Goal: Use online tool/utility: Utilize a website feature to perform a specific function

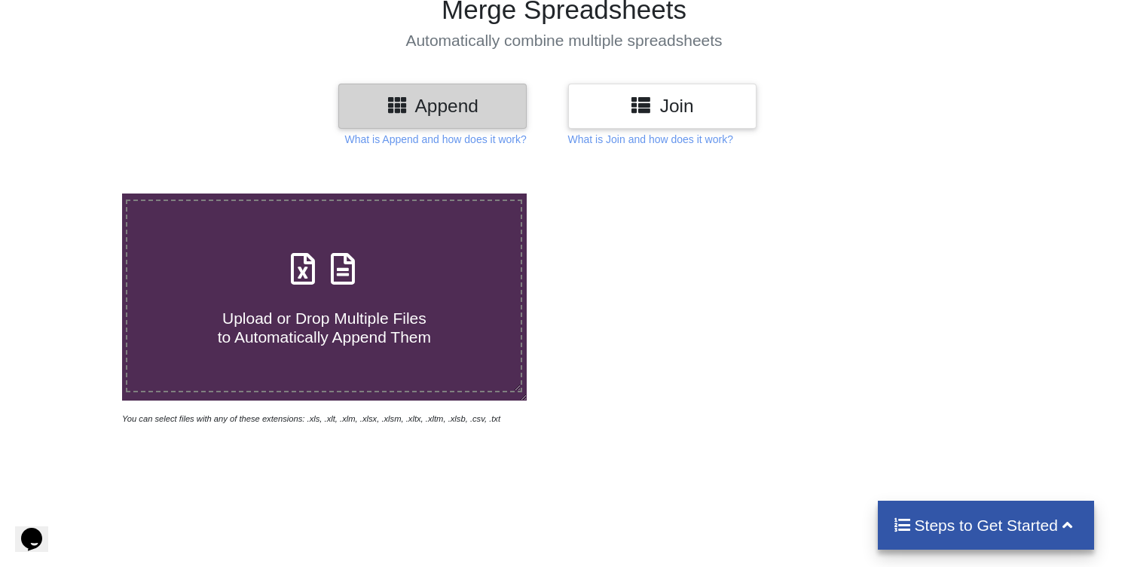
scroll to position [301, 0]
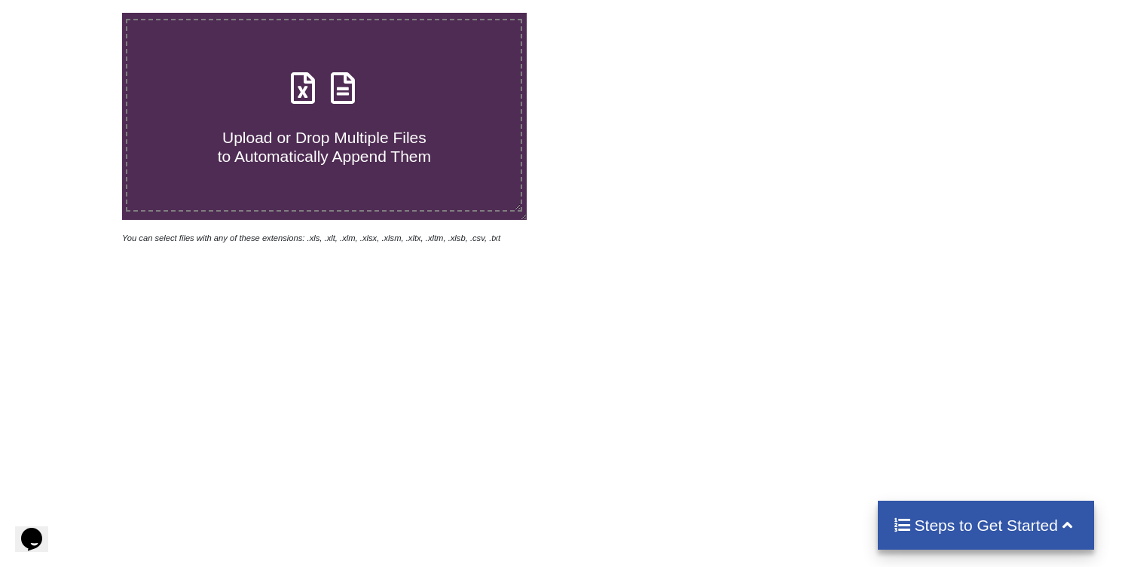
click at [338, 161] on span "Upload or Drop Multiple Files to Automatically Append Them" at bounding box center [324, 147] width 213 height 36
click at [77, 13] on input "Upload or Drop Multiple Files to Automatically Append Them" at bounding box center [77, 13] width 0 height 0
type input "C:\fakepath\Estratto Conto-6.xlsx"
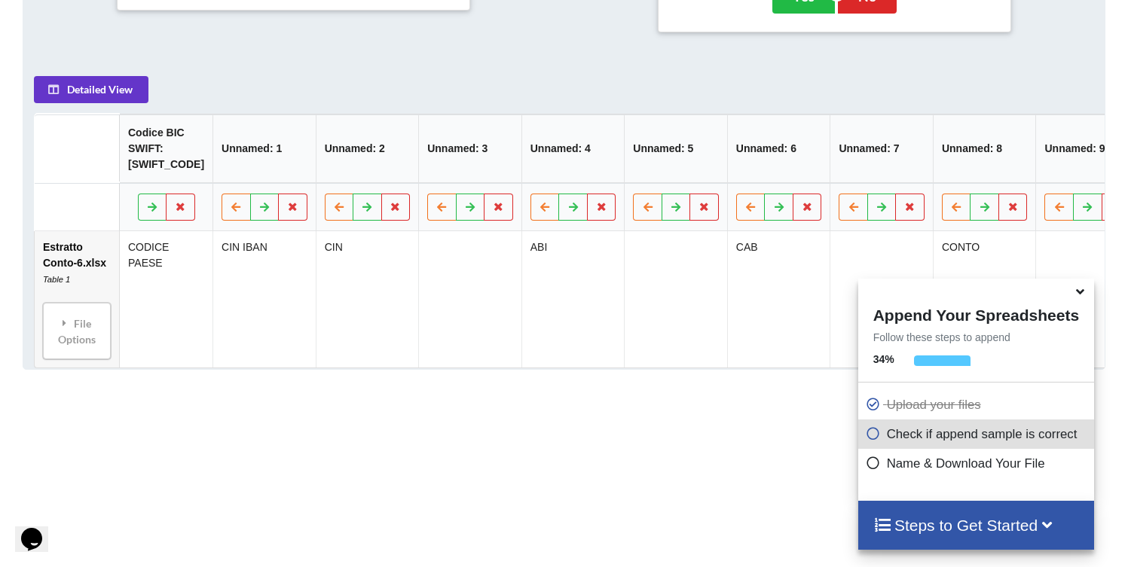
scroll to position [685, 0]
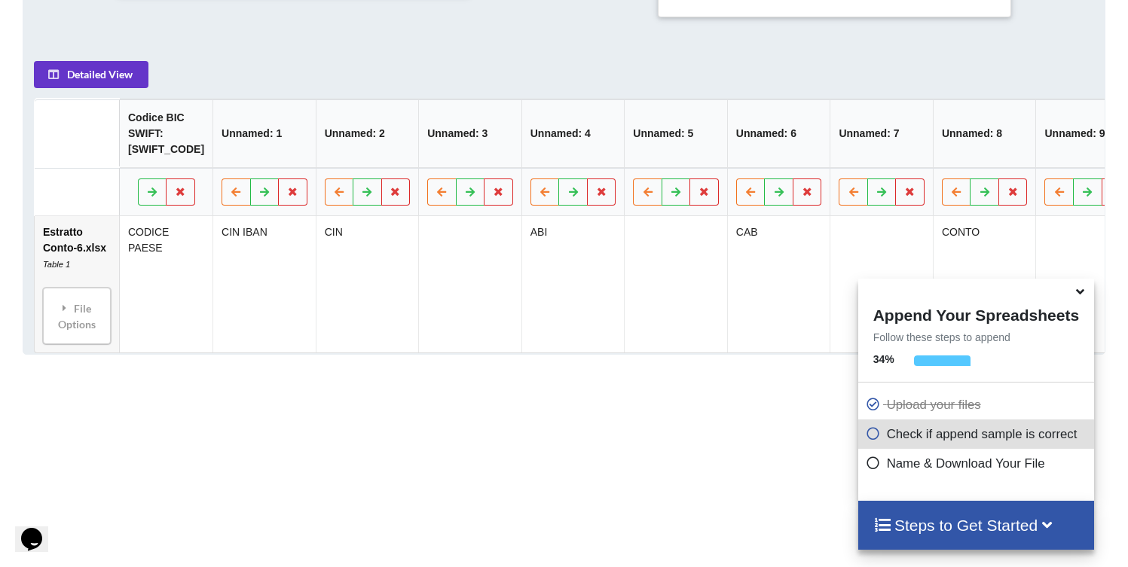
click at [667, 160] on th "Unnamed: 5" at bounding box center [675, 134] width 103 height 69
click at [691, 169] on th "Unnamed: 5" at bounding box center [675, 134] width 103 height 69
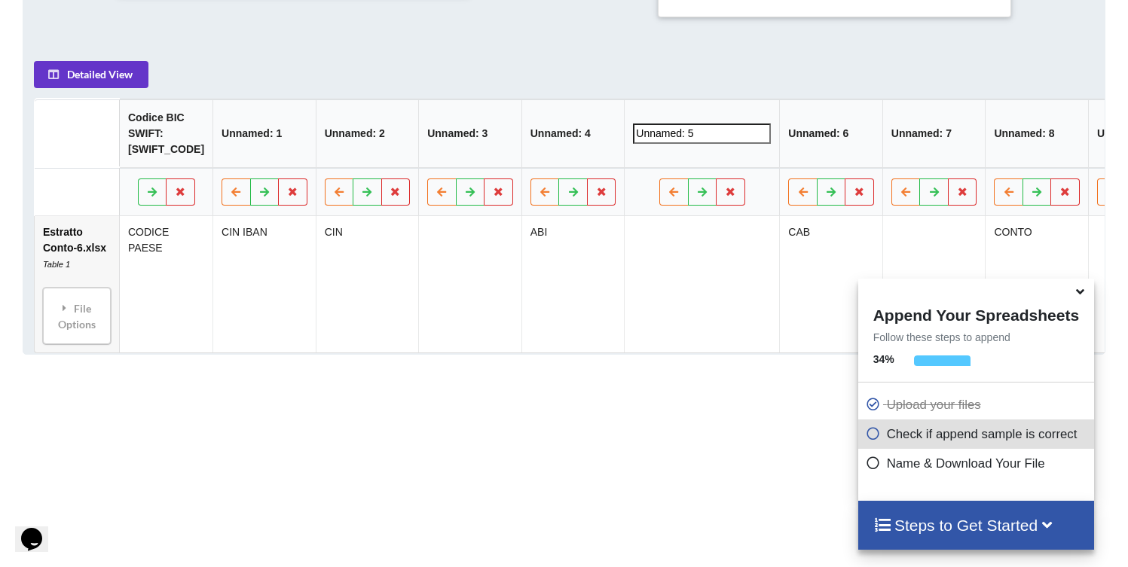
click at [736, 464] on div "Add More Files to Automatically Append with Current You can select files with a…" at bounding box center [564, 99] width 1128 height 1003
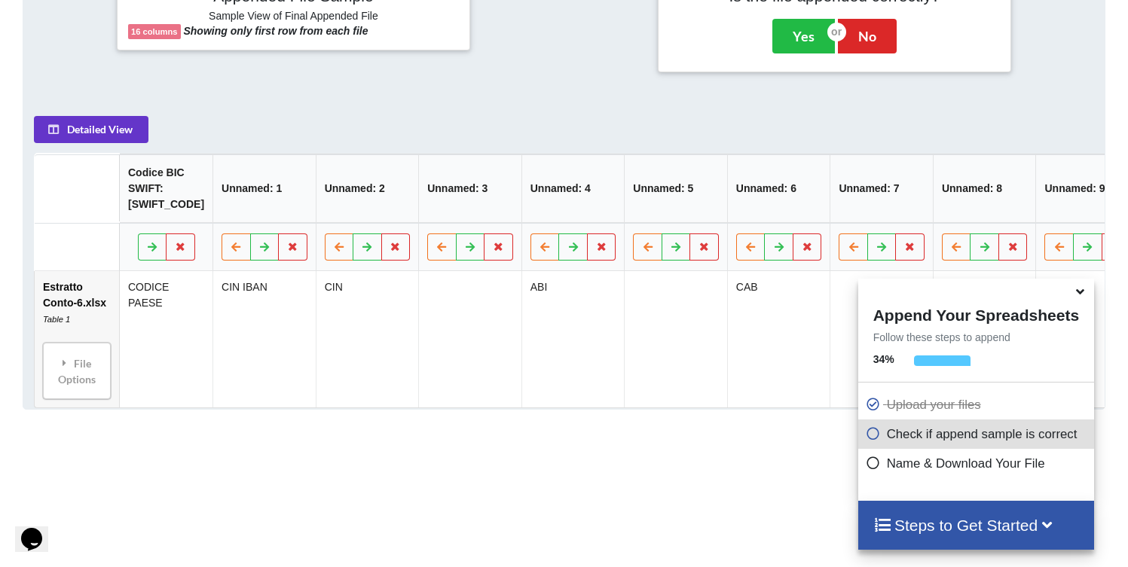
scroll to position [595, 0]
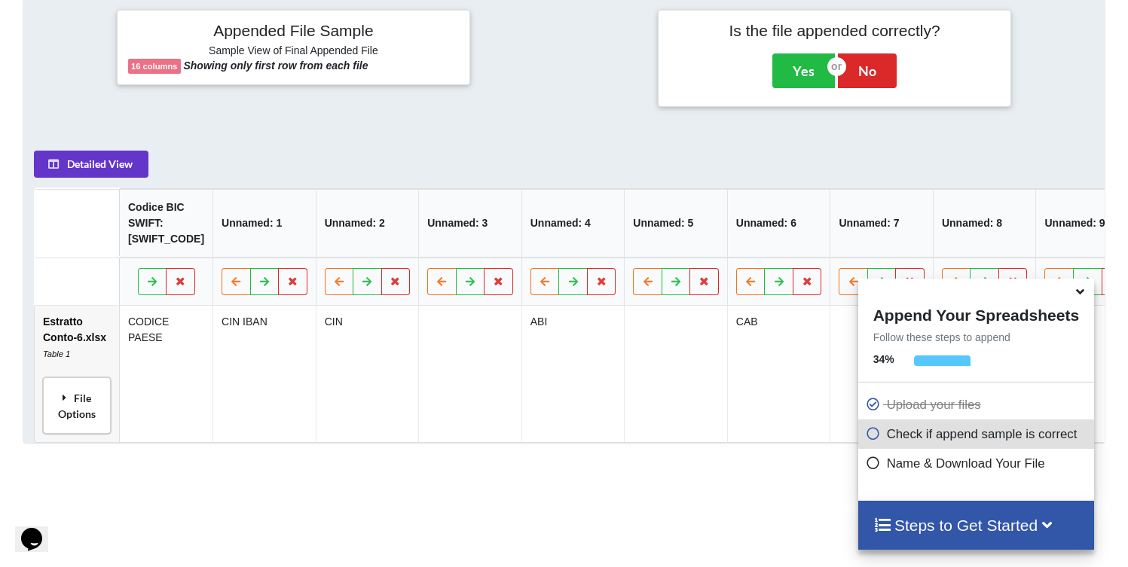
click at [73, 427] on div "File Options" at bounding box center [76, 406] width 59 height 47
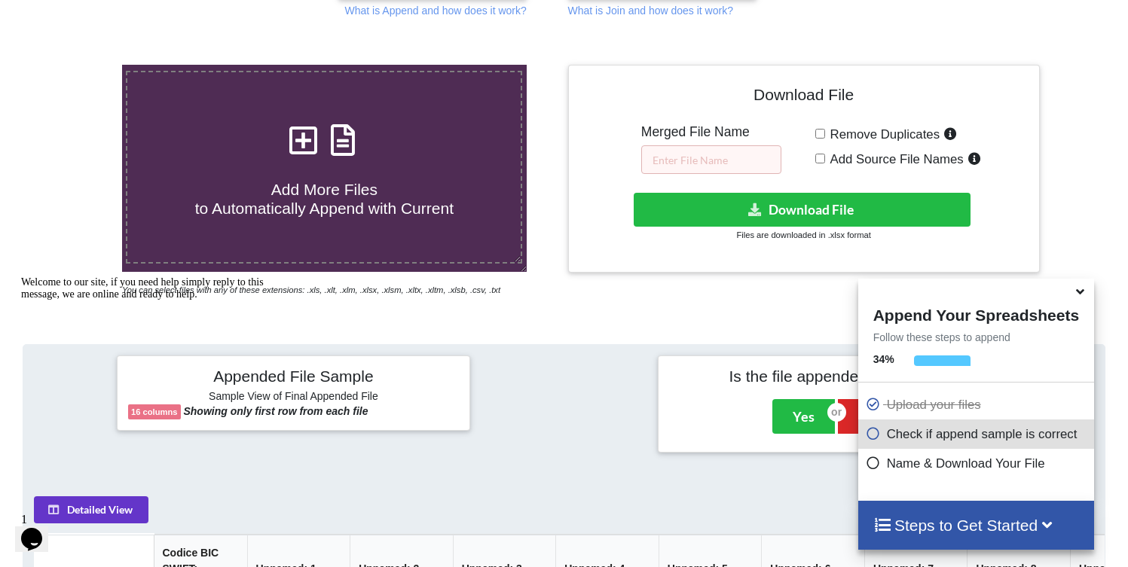
scroll to position [188, 0]
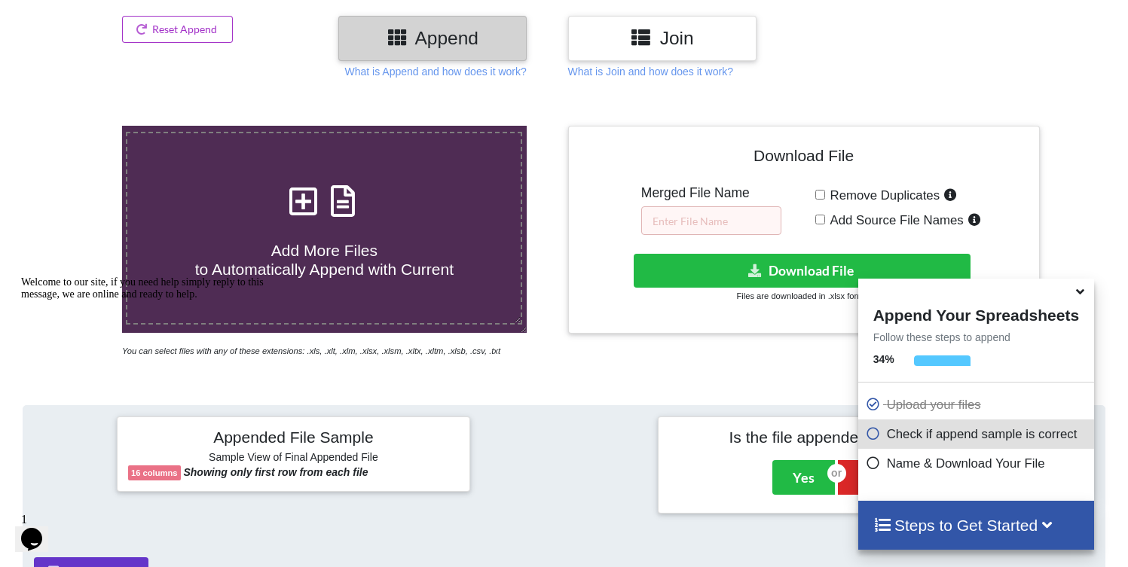
click at [1083, 294] on icon at bounding box center [1080, 289] width 16 height 14
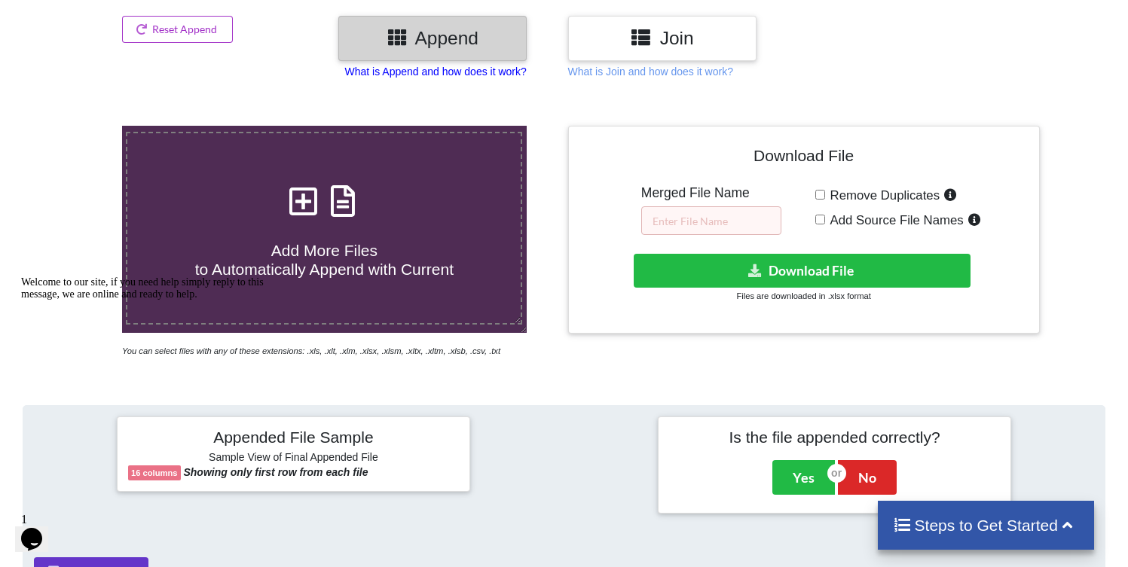
click at [479, 71] on p "What is Append and how does it work?" at bounding box center [436, 71] width 182 height 15
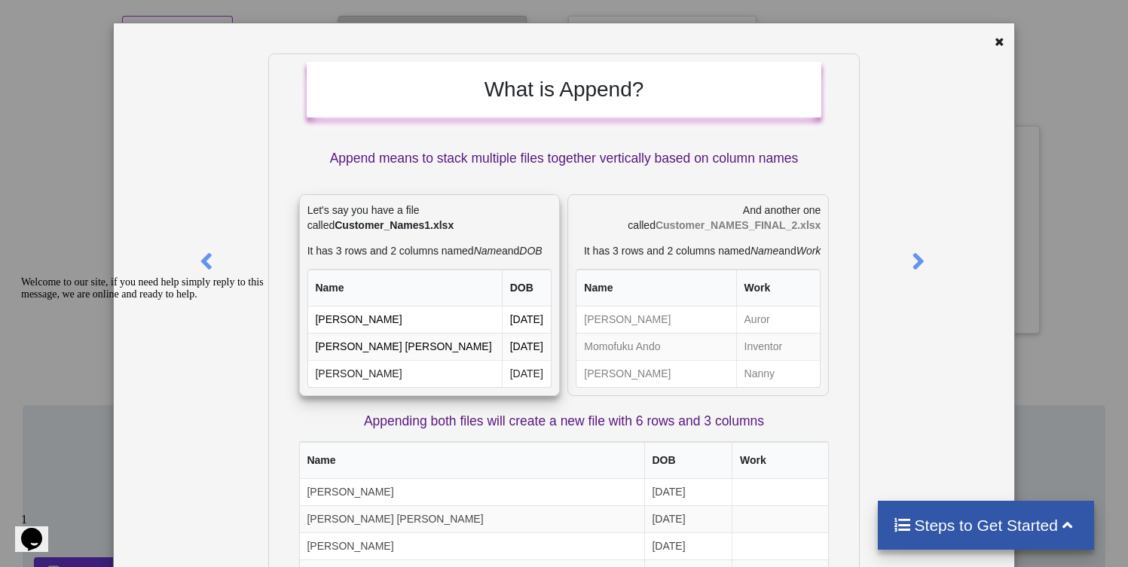
scroll to position [57, 0]
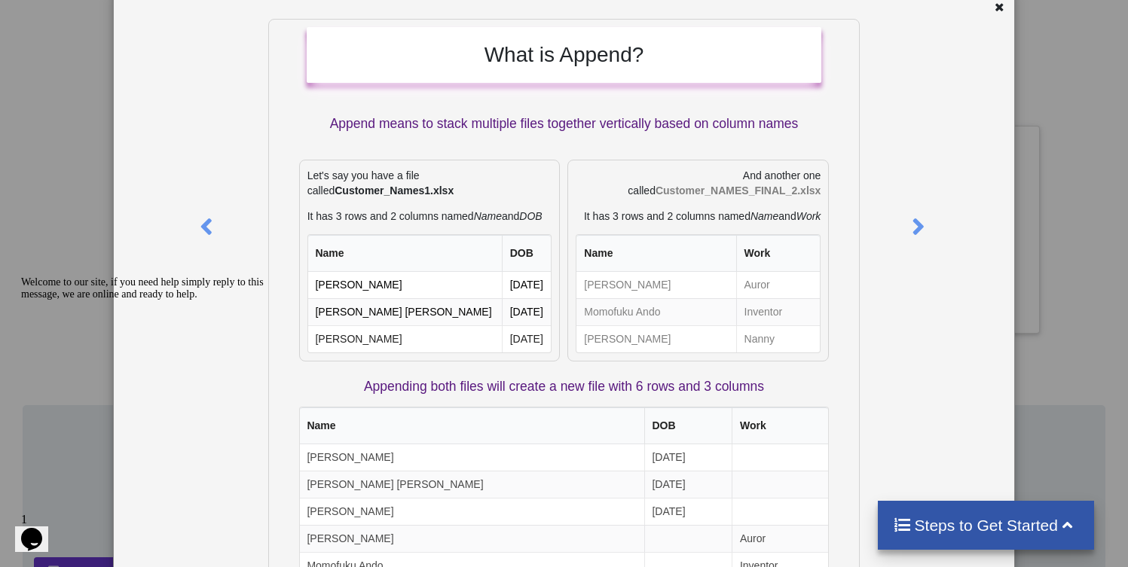
click at [995, 6] on icon at bounding box center [999, 5] width 13 height 11
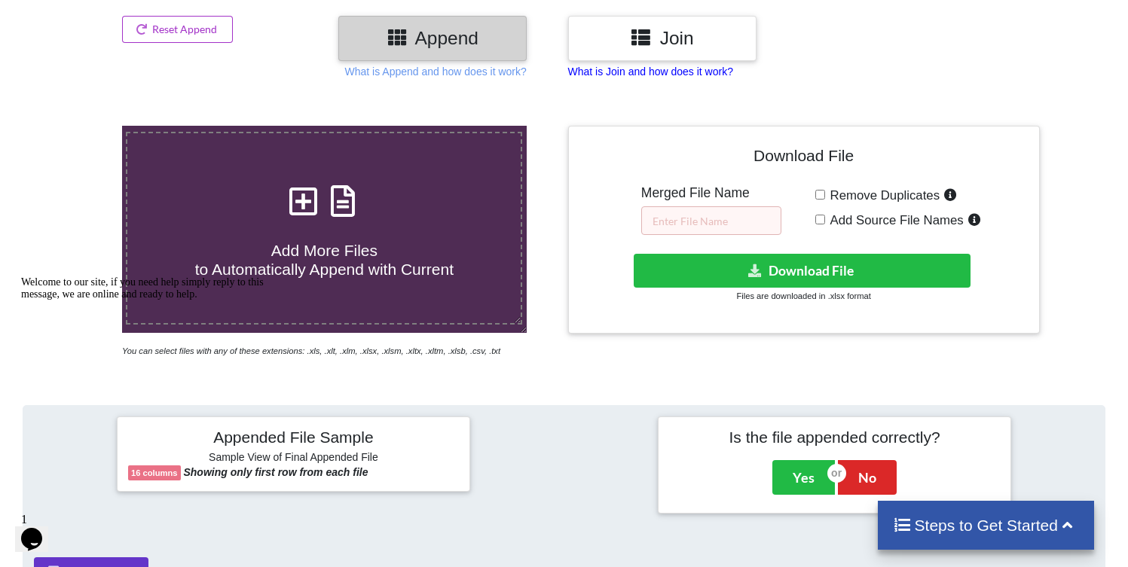
click at [664, 67] on p "What is Join and how does it work?" at bounding box center [650, 71] width 165 height 15
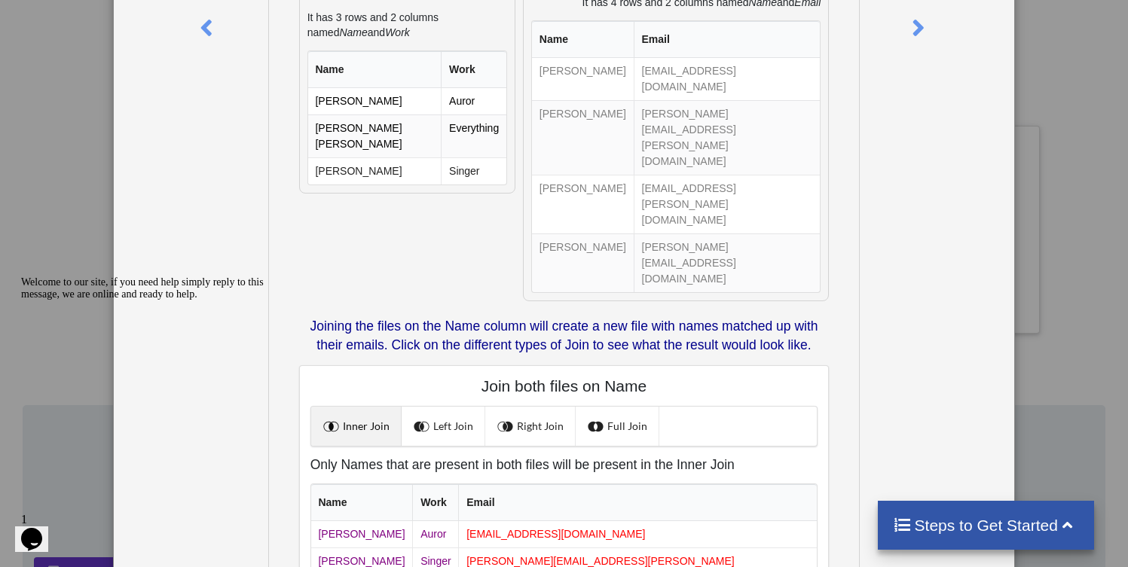
scroll to position [0, 0]
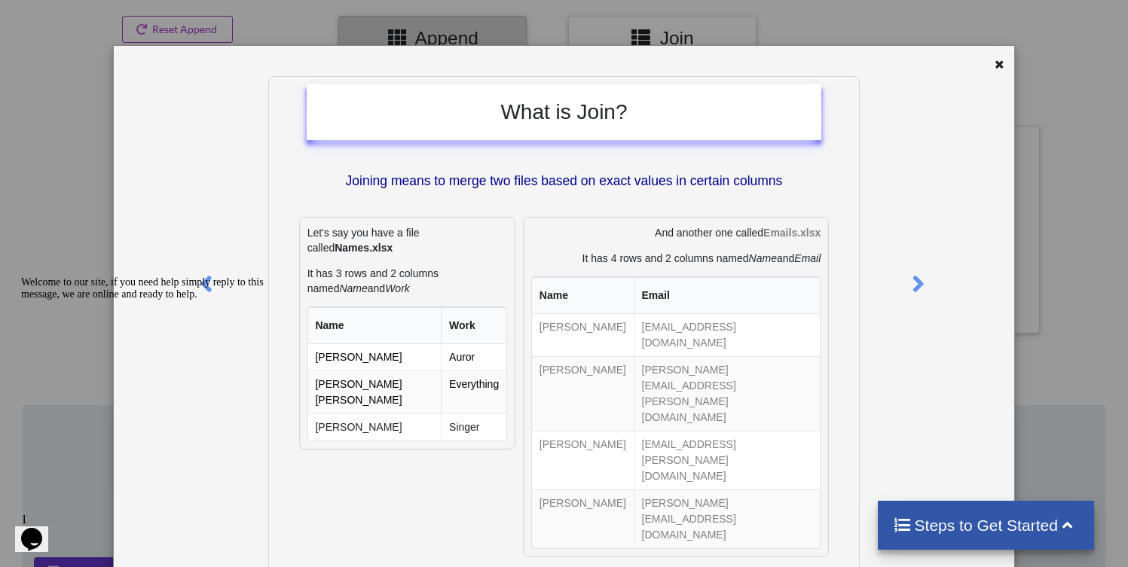
click at [993, 64] on icon at bounding box center [999, 62] width 13 height 11
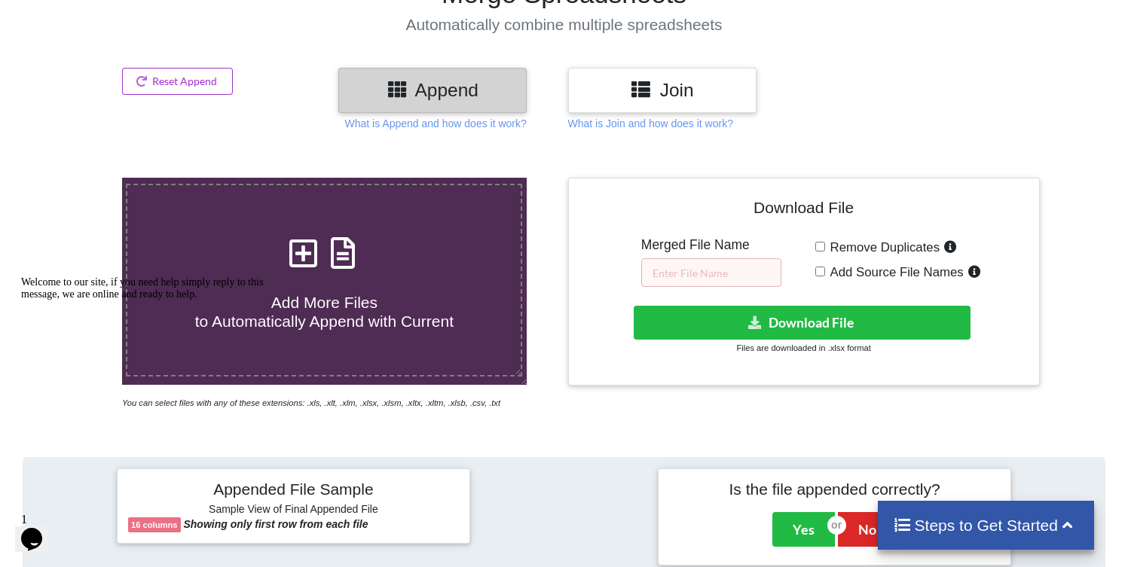
scroll to position [16, 0]
